Goal: Check status

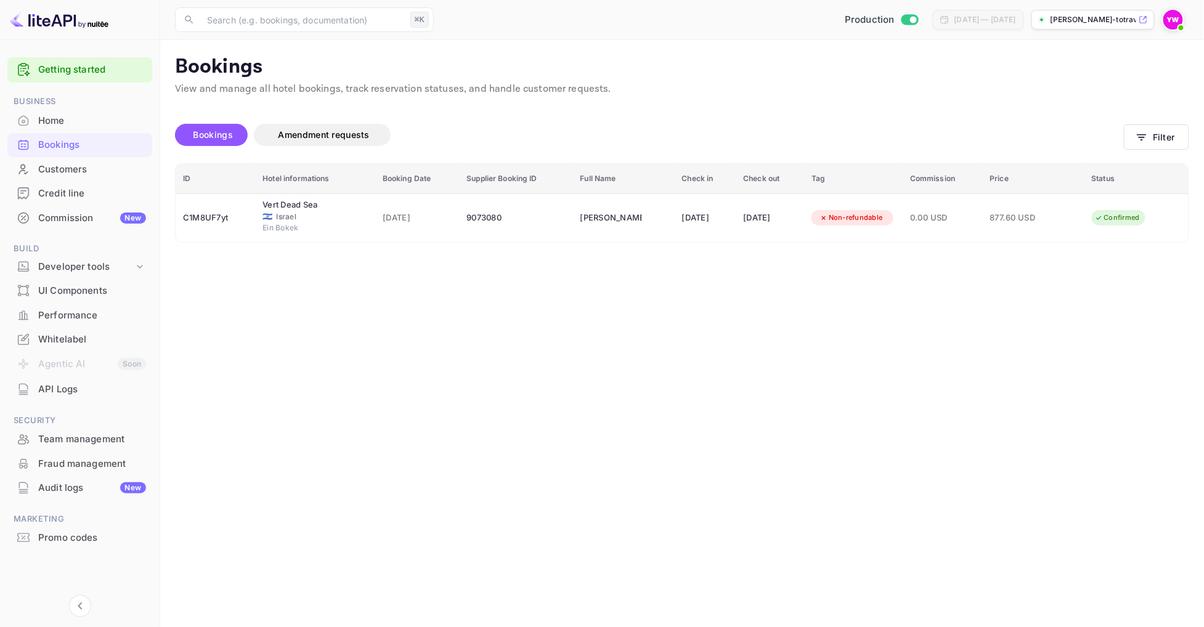
click at [82, 114] on div "Home" at bounding box center [92, 121] width 108 height 14
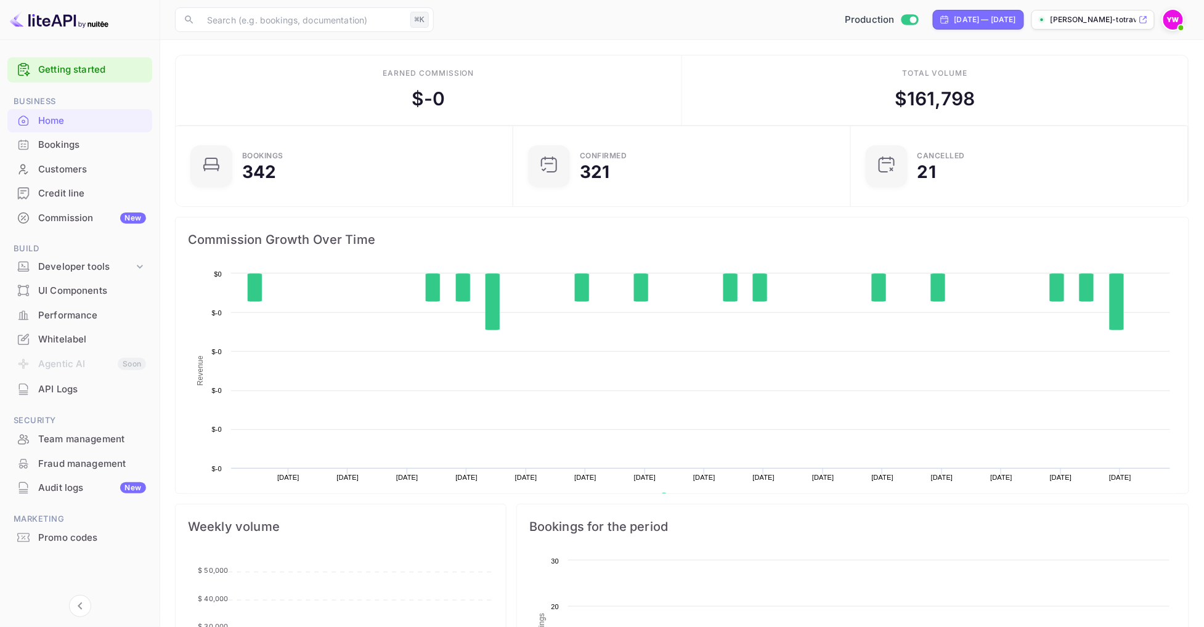
click at [45, 147] on div "Bookings" at bounding box center [92, 145] width 108 height 14
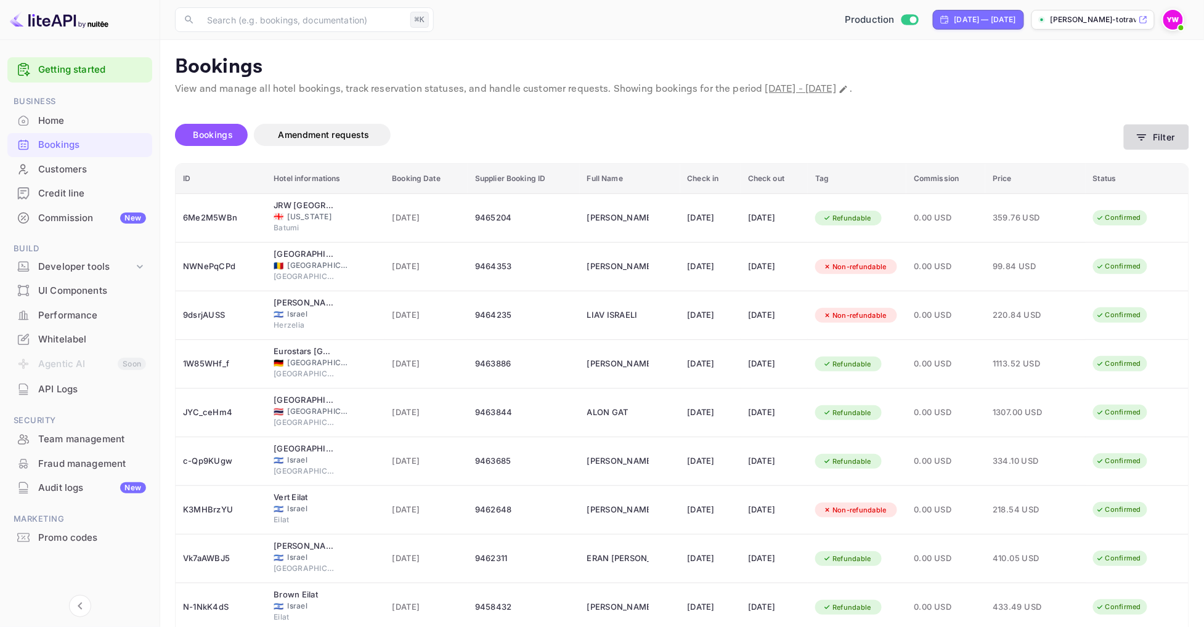
click at [1168, 143] on button "Filter" at bounding box center [1156, 136] width 65 height 25
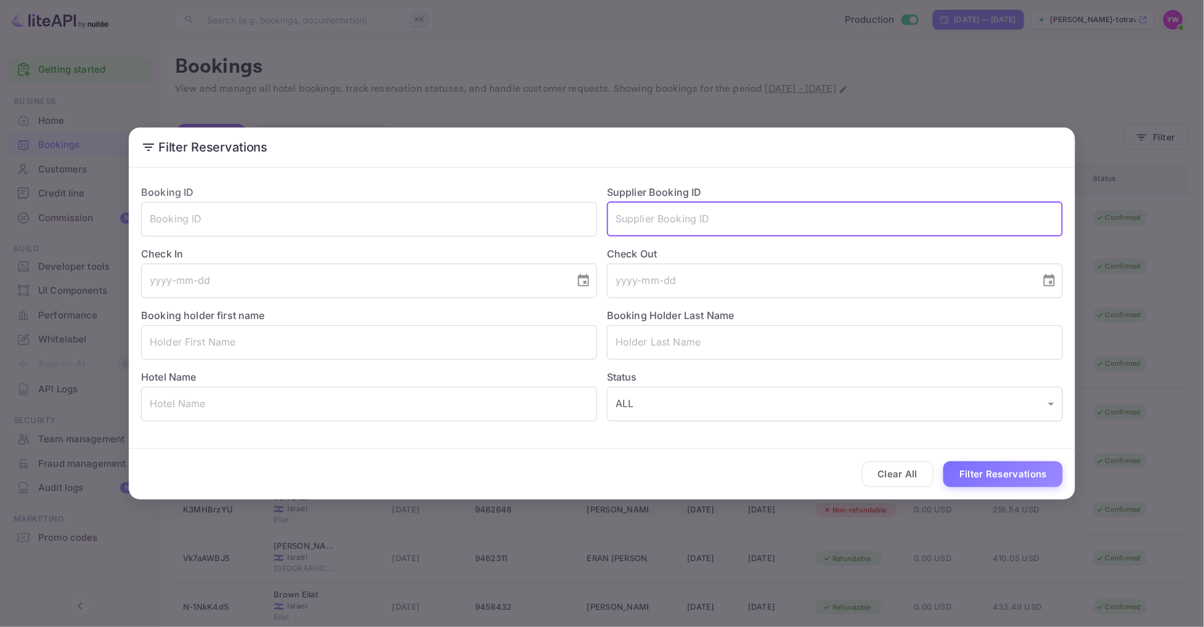
click at [749, 222] on input "text" at bounding box center [835, 219] width 456 height 35
click at [1036, 97] on div "Filter Reservations Booking ID ​ Supplier Booking ID ​ Check In ​ Check Out ​ B…" at bounding box center [602, 313] width 1204 height 627
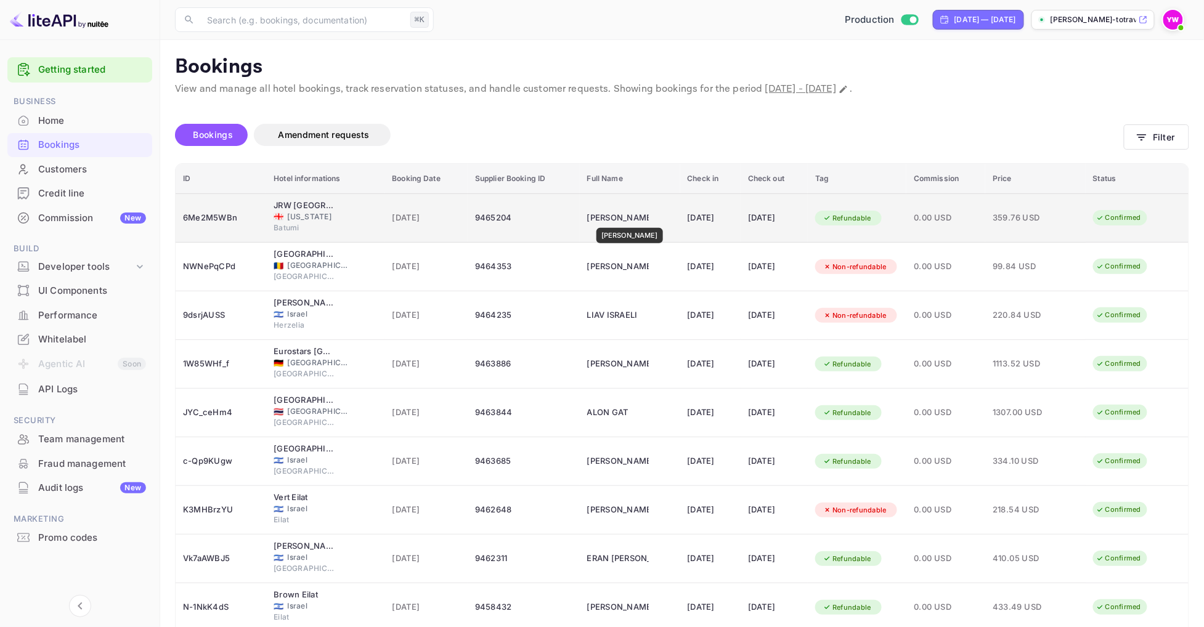
click at [624, 219] on div "[PERSON_NAME]" at bounding box center [618, 218] width 62 height 20
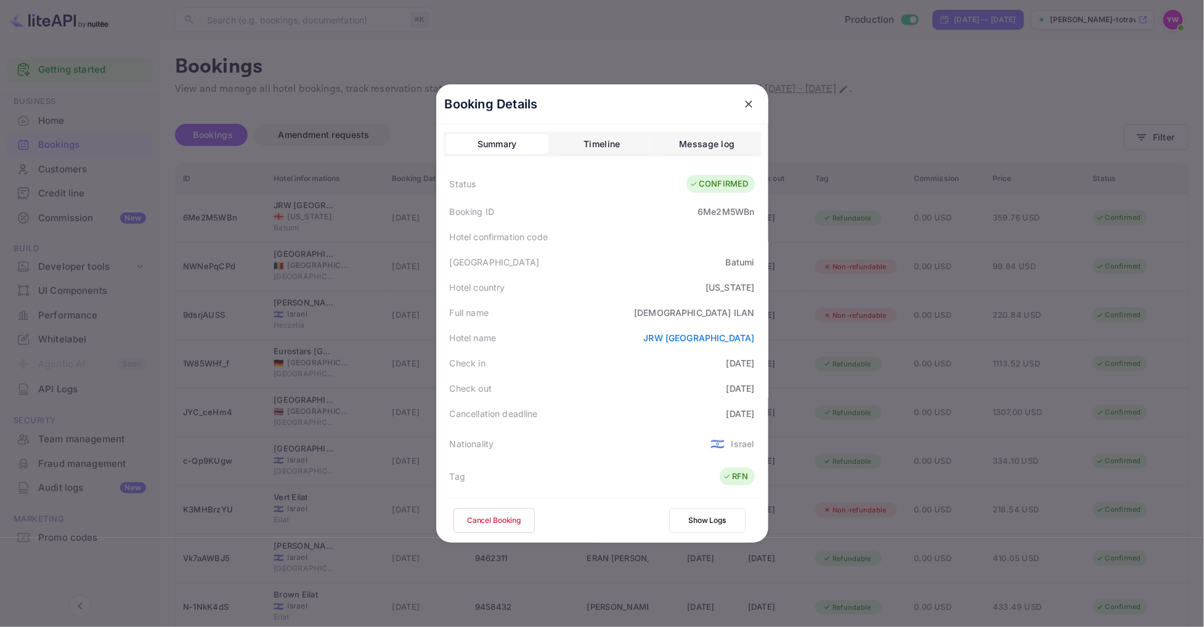
click at [748, 107] on icon "close" at bounding box center [748, 104] width 12 height 12
